Goal: Transaction & Acquisition: Purchase product/service

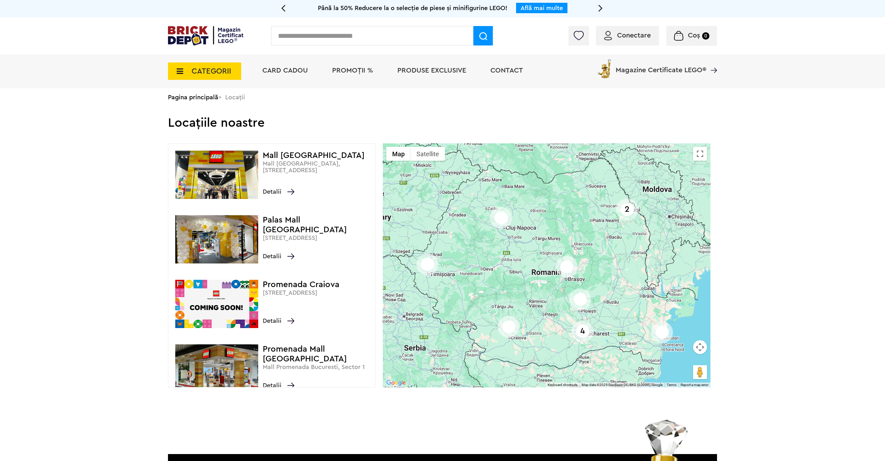
click at [342, 69] on span "PROMOȚII %" at bounding box center [352, 70] width 41 height 7
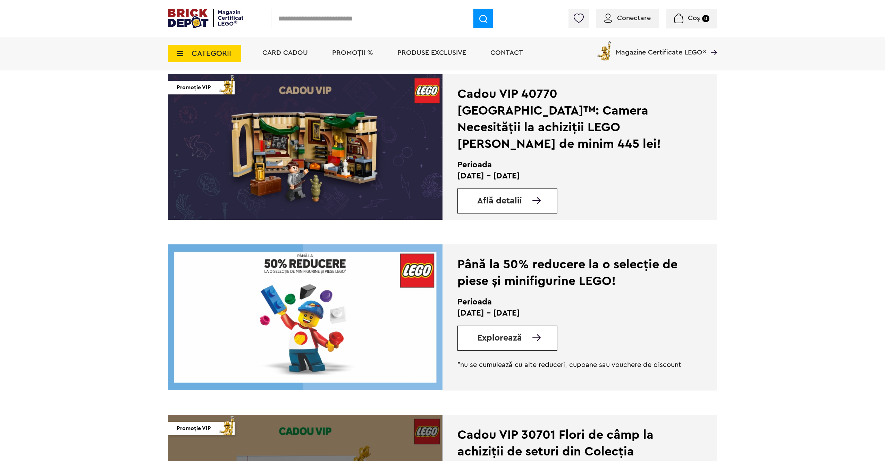
scroll to position [941, 0]
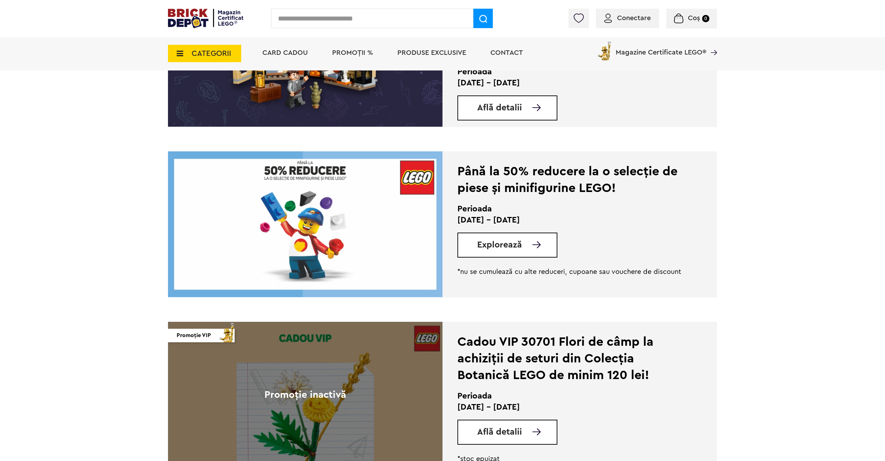
click at [482, 246] on span "Explorează" at bounding box center [499, 245] width 45 height 9
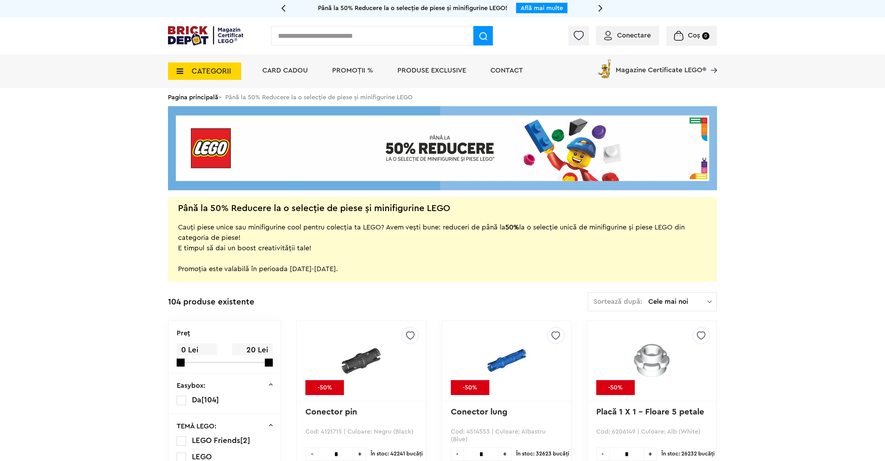
click at [408, 70] on span "Produse exclusive" at bounding box center [432, 70] width 69 height 7
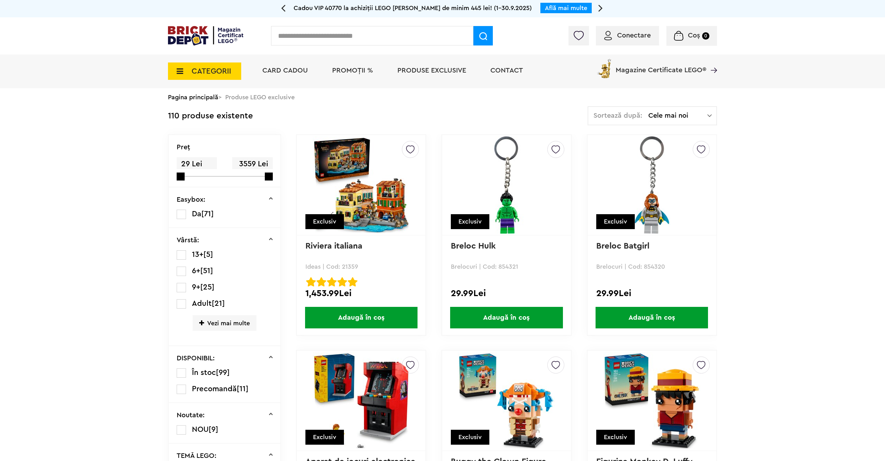
click at [653, 111] on div "Sortează după: Cele mai noi Cele mai noi Cele mai vechi Cele mai ieftine Cele m…" at bounding box center [652, 115] width 129 height 19
click at [626, 167] on li "Cele mai ieftine" at bounding box center [652, 163] width 125 height 11
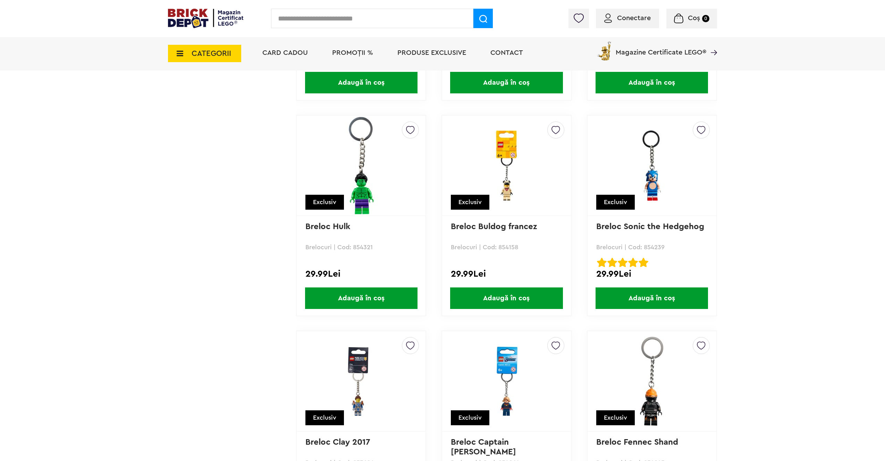
scroll to position [2742, 0]
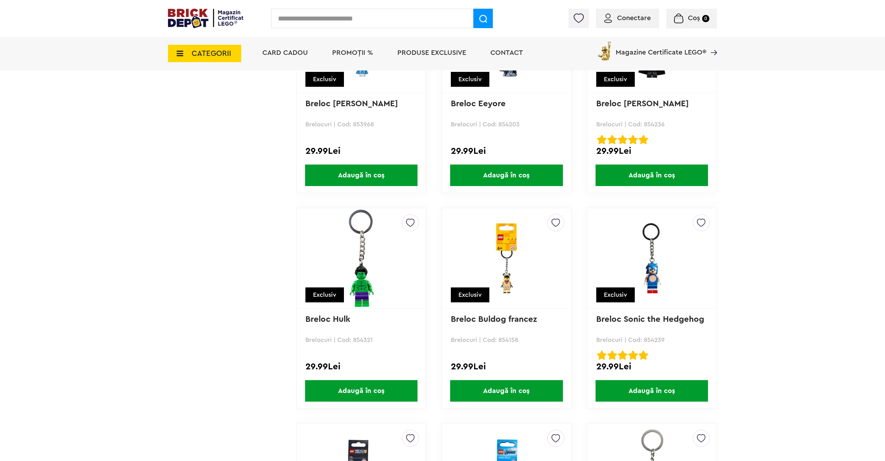
click at [188, 50] on span "CATEGORII" at bounding box center [204, 53] width 73 height 17
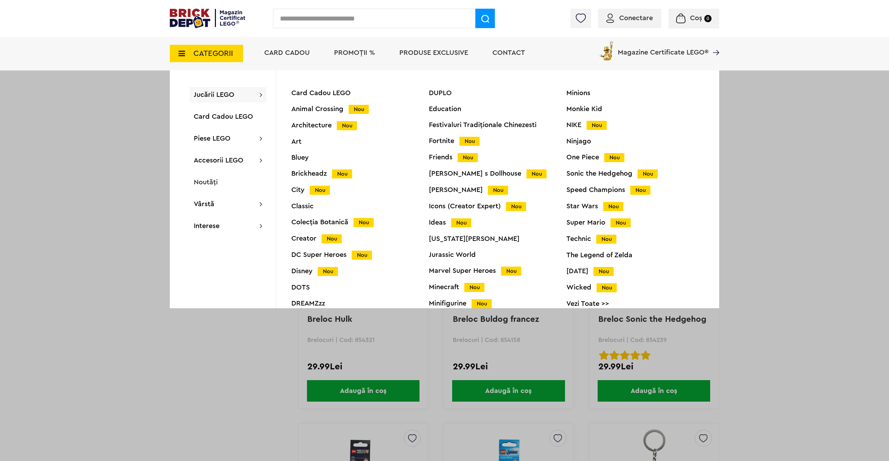
click at [216, 96] on span "Jucării LEGO" at bounding box center [214, 94] width 41 height 7
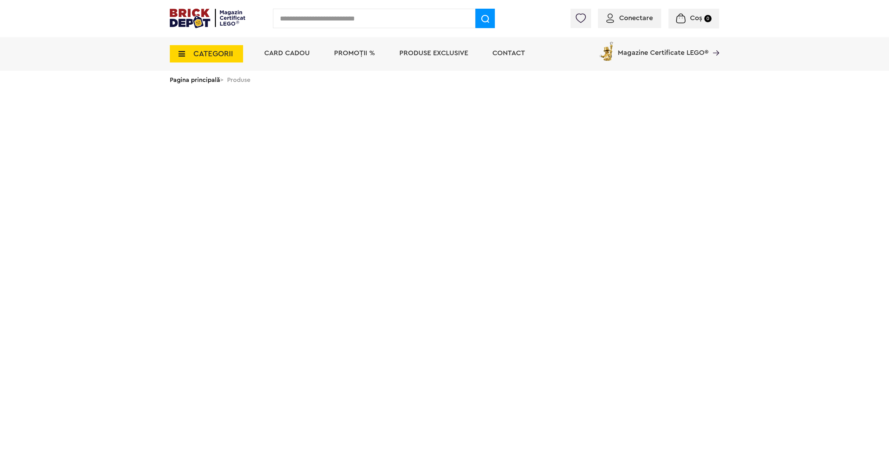
click at [214, 56] on span "CATEGORII" at bounding box center [213, 54] width 40 height 8
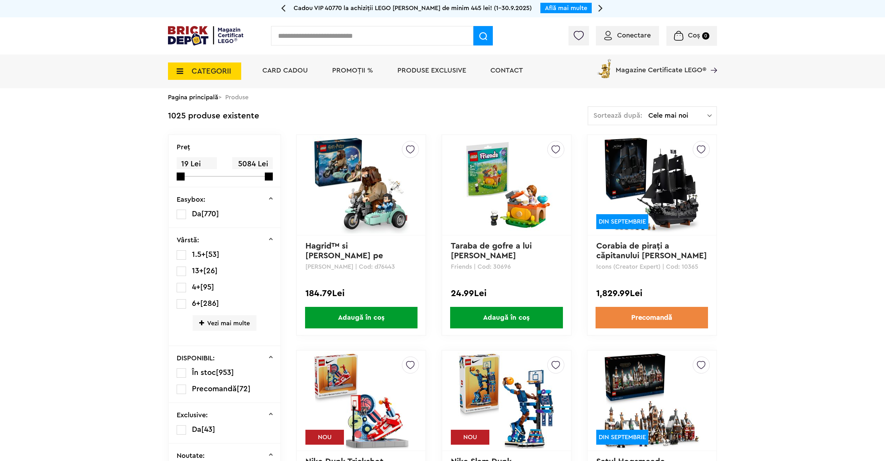
click at [214, 56] on div "CATEGORII Jucării LEGO Card Cadou LEGO Animal Crossing Nou Architecture Nou Art…" at bounding box center [204, 67] width 73 height 25
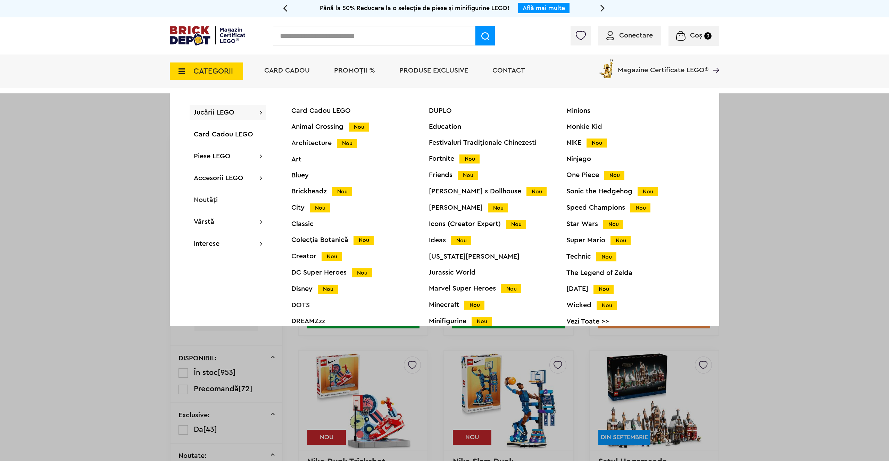
click at [41, 164] on div at bounding box center [444, 323] width 889 height 461
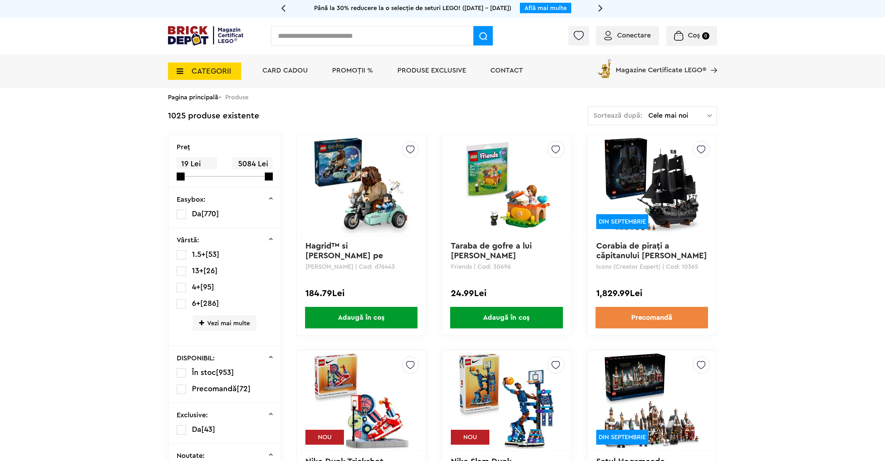
click at [180, 284] on label at bounding box center [181, 287] width 9 height 9
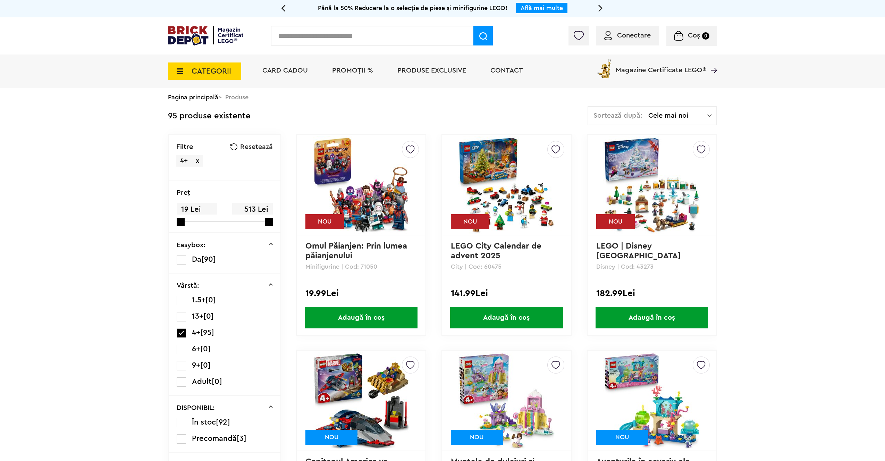
click at [677, 119] on span "Cele mai noi" at bounding box center [677, 115] width 59 height 7
click at [630, 165] on li "Cele mai ieftine" at bounding box center [652, 163] width 125 height 11
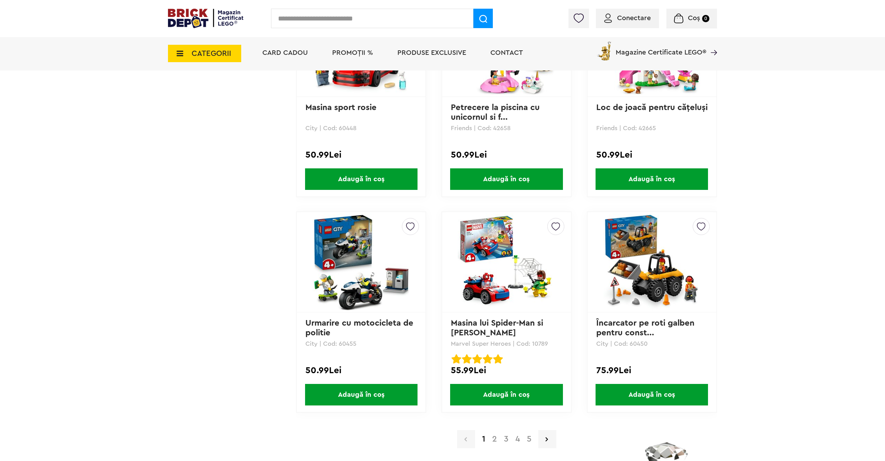
scroll to position [1270, 0]
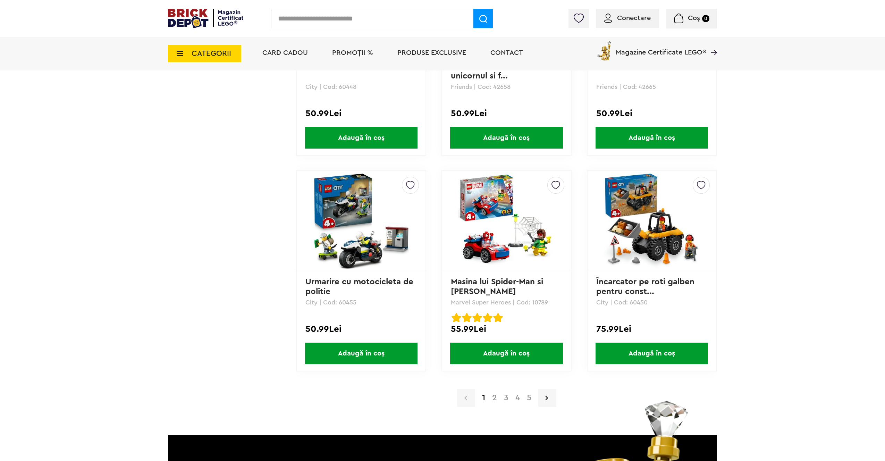
click at [493, 401] on a=4%2B&order=3&page=2&small=3"] "2" at bounding box center [495, 398] width 12 height 8
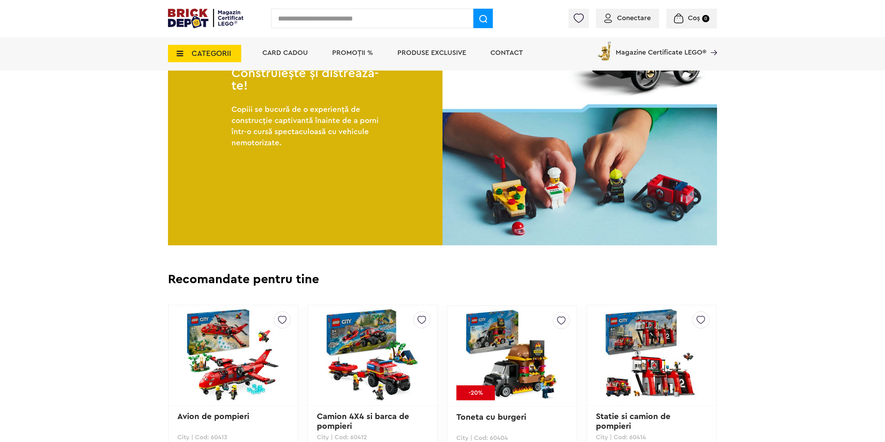
scroll to position [1217, 0]
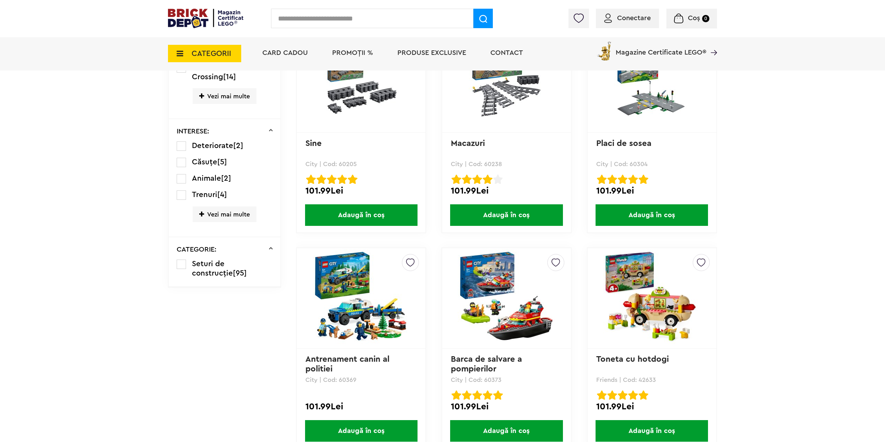
scroll to position [683, 0]
